Goal: Transaction & Acquisition: Purchase product/service

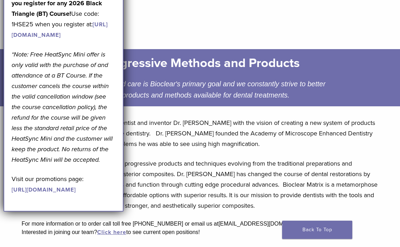
scroll to position [72, 0]
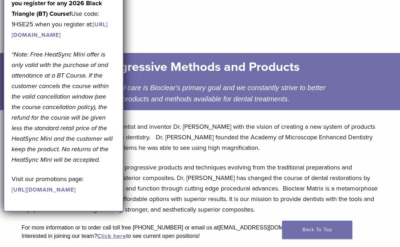
click at [247, 91] on div "Patient centered care is Bioclear's primary goal and we constantly strive to be…" at bounding box center [200, 93] width 267 height 22
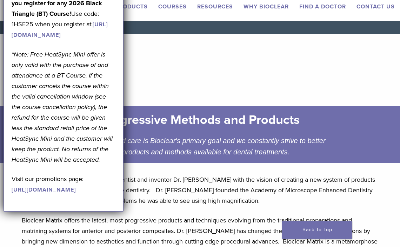
scroll to position [0, 0]
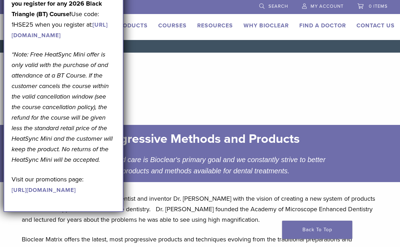
click at [171, 26] on link "Courses" at bounding box center [172, 25] width 28 height 7
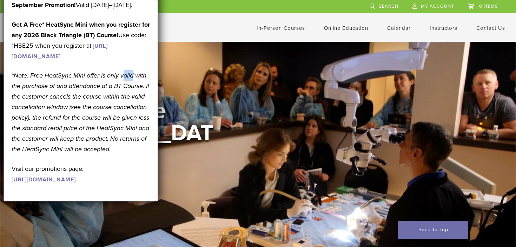
drag, startPoint x: 132, startPoint y: 111, endPoint x: 115, endPoint y: 111, distance: 16.1
click at [115, 111] on p "*Note: Free HeatSync Mini offer is only valid with the purchase of and attendan…" at bounding box center [81, 112] width 139 height 84
click at [108, 60] on link "[URL][DOMAIN_NAME]" at bounding box center [60, 51] width 96 height 18
click at [131, 22] on div "September Promotion! Valid [DATE]–[DATE]. Get A Free* HeatSync Mini when you re…" at bounding box center [81, 92] width 139 height 185
click at [155, 15] on div "September Promotion! Valid [DATE]–[DATE]. Get A Free* HeatSync Mini when you re…" at bounding box center [81, 97] width 155 height 210
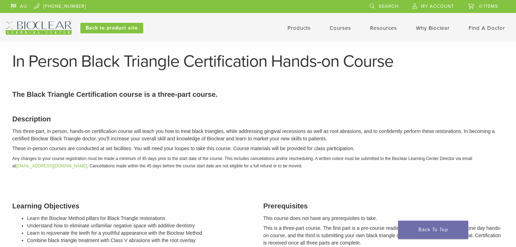
click at [61, 22] on img at bounding box center [39, 27] width 66 height 13
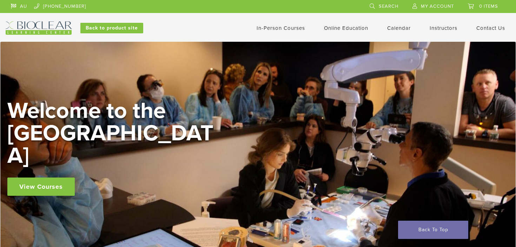
click at [122, 28] on link "Back to product site" at bounding box center [111, 28] width 63 height 11
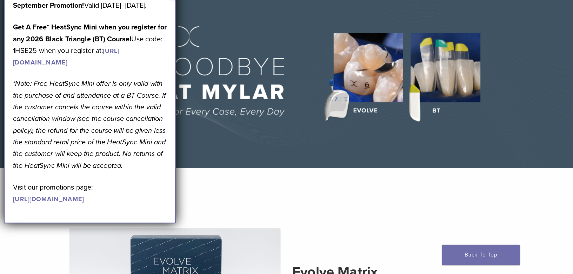
scroll to position [48, 0]
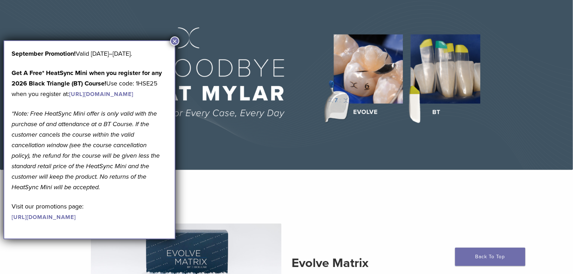
drag, startPoint x: 142, startPoint y: 116, endPoint x: 10, endPoint y: 107, distance: 131.8
click at [10, 107] on div "September Promotion! Valid [DATE]–[DATE]. Get A Free* HeatSync Mini when you re…" at bounding box center [90, 139] width 172 height 199
copy link "[URL][DOMAIN_NAME]"
click at [174, 45] on button "×" at bounding box center [174, 40] width 9 height 9
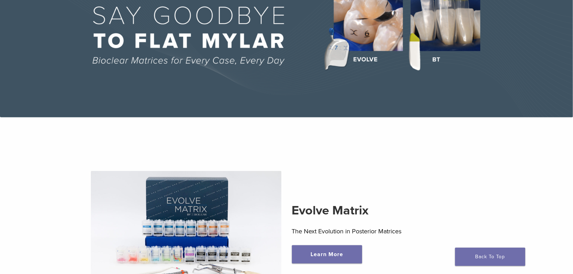
scroll to position [111, 0]
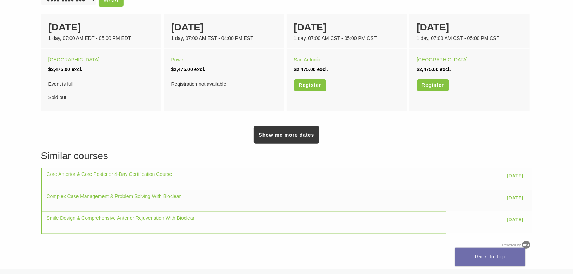
scroll to position [547, 0]
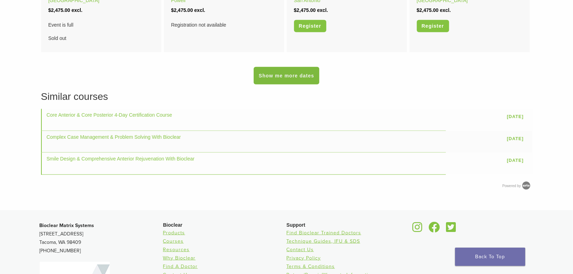
click at [312, 81] on link "Show me more dates" at bounding box center [286, 76] width 65 height 18
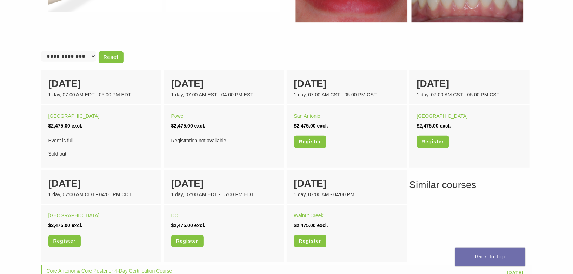
scroll to position [426, 0]
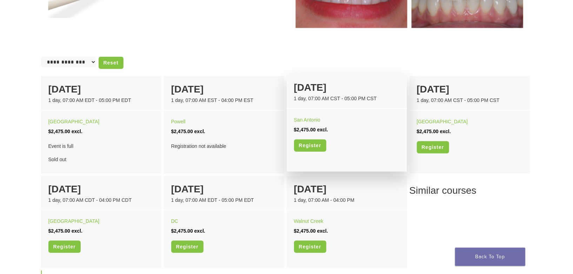
click at [311, 110] on div "San Antonio $2,475.00 excl. Register" at bounding box center [347, 136] width 120 height 54
click at [321, 146] on link "Register" at bounding box center [310, 146] width 32 height 12
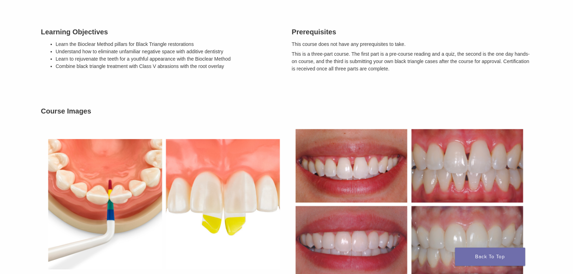
scroll to position [0, 0]
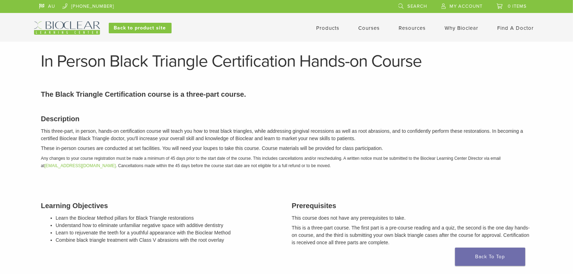
click at [84, 18] on div "AU 1.855.712.5327 Search My Account 0 items Cart No products in the cart. Back …" at bounding box center [286, 17] width 505 height 35
click at [134, 28] on link "Back to product site" at bounding box center [140, 28] width 63 height 11
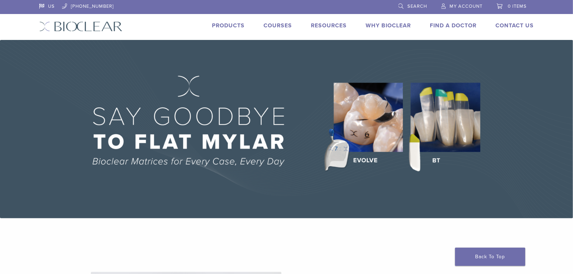
click at [269, 22] on link "Courses" at bounding box center [278, 25] width 28 height 7
click at [229, 25] on link "Products" at bounding box center [228, 25] width 33 height 7
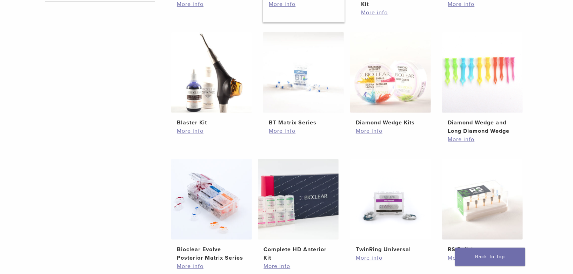
scroll to position [444, 0]
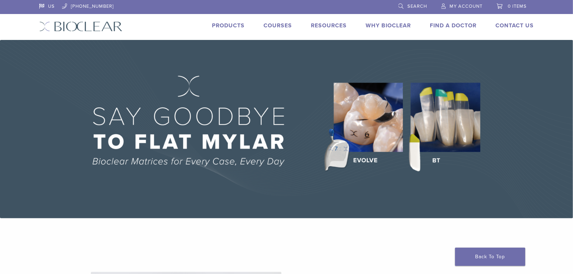
click at [430, 109] on img at bounding box center [286, 129] width 573 height 179
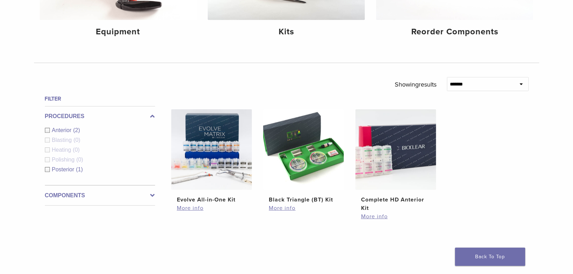
scroll to position [179, 0]
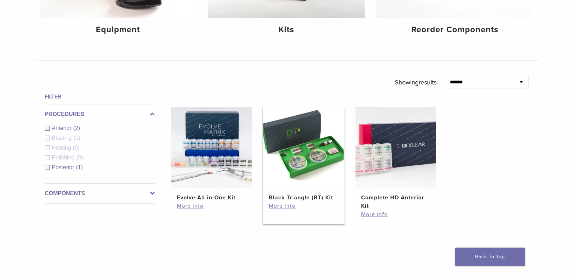
click at [312, 188] on link "Black Triangle (BT) Kit $ 470.40" at bounding box center [304, 154] width 82 height 95
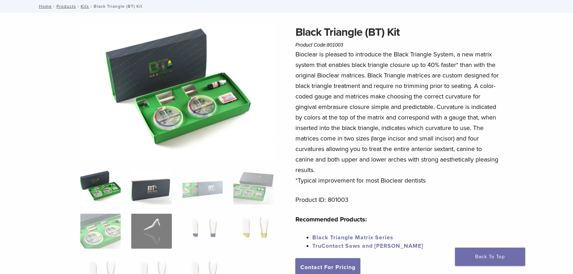
scroll to position [40, 0]
click at [154, 179] on img at bounding box center [151, 186] width 40 height 35
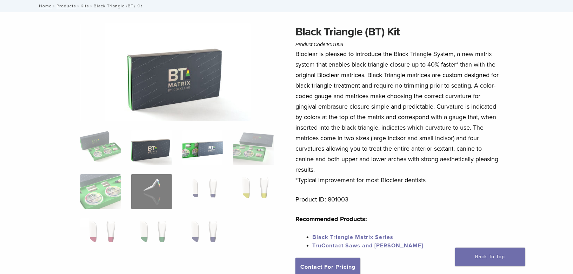
click at [208, 162] on img at bounding box center [202, 147] width 40 height 35
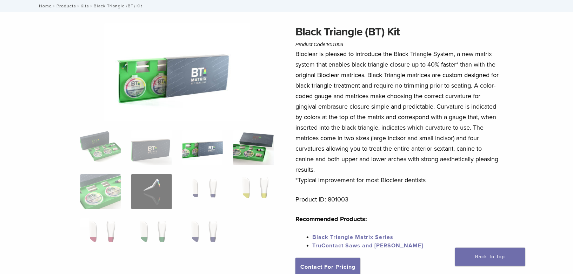
click at [253, 153] on img at bounding box center [253, 147] width 40 height 35
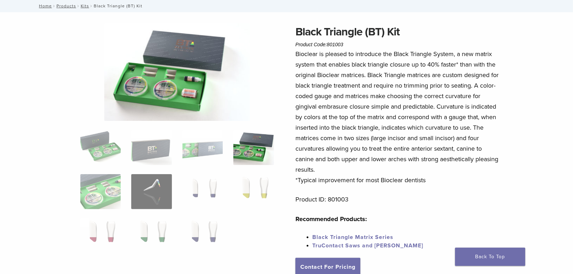
click at [114, 166] on ol at bounding box center [177, 196] width 204 height 133
click at [107, 182] on img at bounding box center [100, 191] width 40 height 35
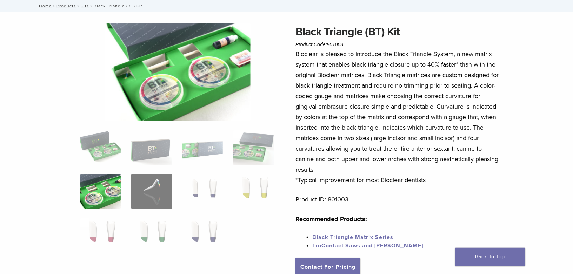
click at [129, 187] on ol at bounding box center [177, 196] width 204 height 133
click at [161, 185] on img at bounding box center [151, 191] width 40 height 35
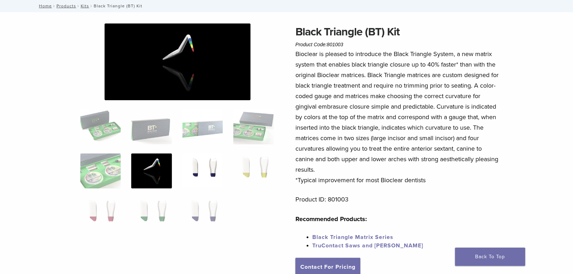
click at [197, 180] on img at bounding box center [202, 171] width 40 height 35
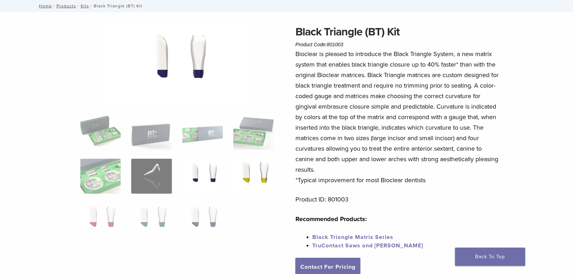
click at [236, 169] on img at bounding box center [253, 176] width 40 height 35
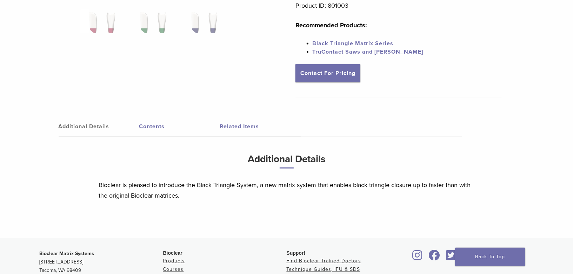
scroll to position [279, 0]
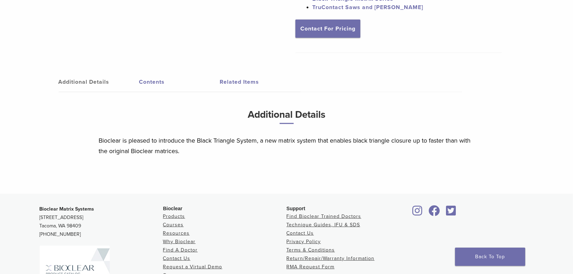
click at [143, 82] on link "Contents" at bounding box center [179, 82] width 81 height 20
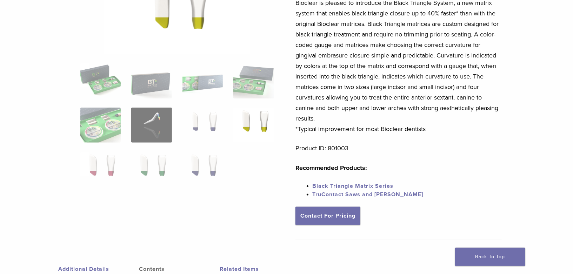
scroll to position [69, 0]
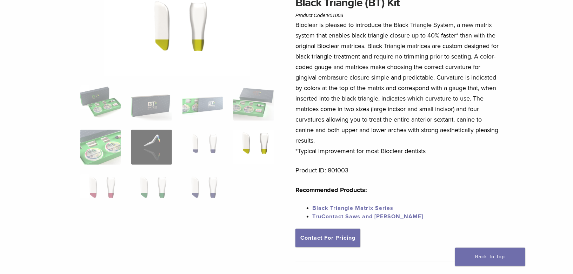
click at [239, 148] on img at bounding box center [253, 147] width 40 height 35
click at [258, 114] on img at bounding box center [253, 103] width 40 height 35
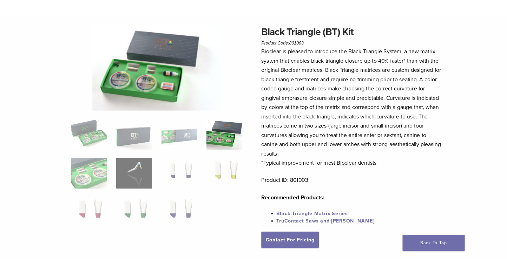
scroll to position [0, 0]
